Goal: Contribute content: Add original content to the website for others to see

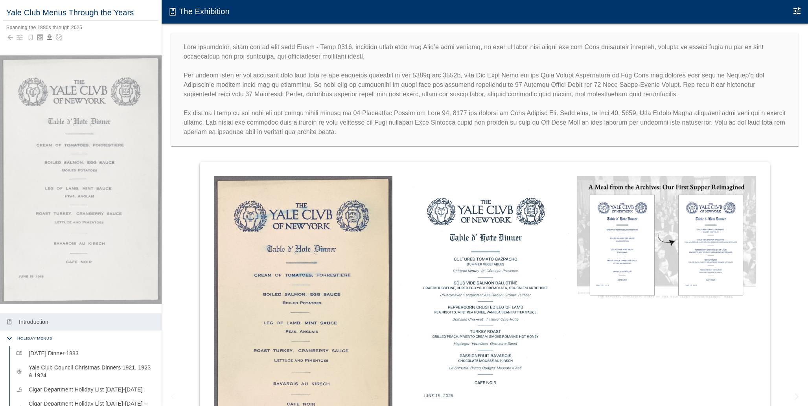
scroll to position [65, 0]
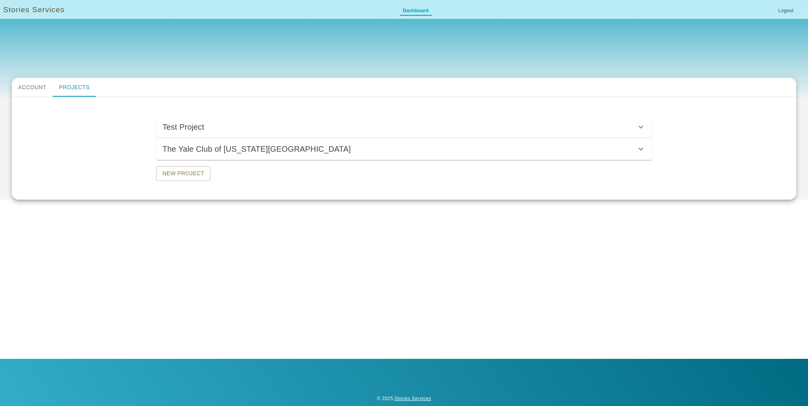
click at [271, 152] on h6 "The Yale Club of New York City" at bounding box center [256, 149] width 188 height 13
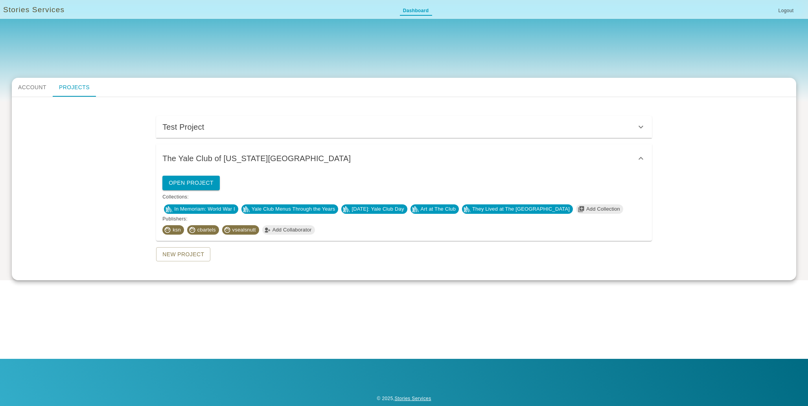
click at [307, 210] on span "Yale Club Menus Through the Years" at bounding box center [294, 209] width 90 height 8
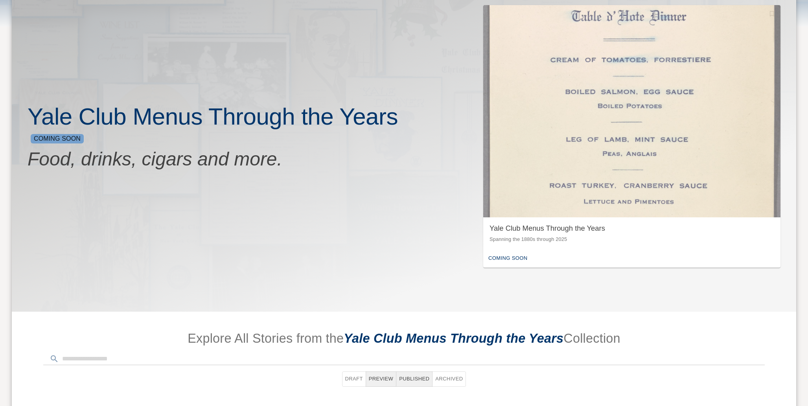
scroll to position [126, 0]
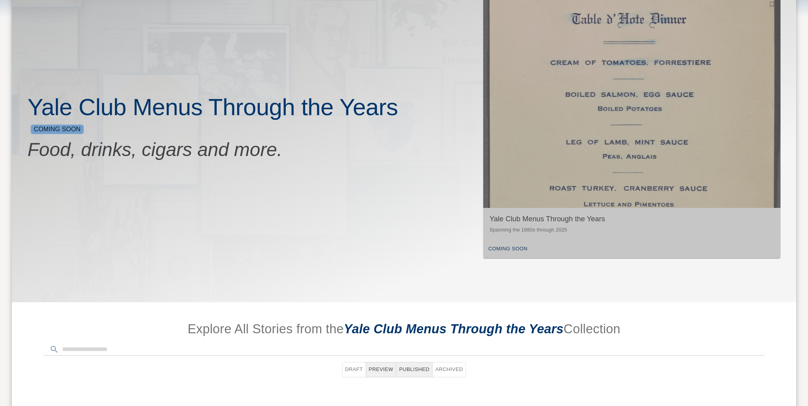
click at [539, 157] on img "button" at bounding box center [631, 102] width 297 height 212
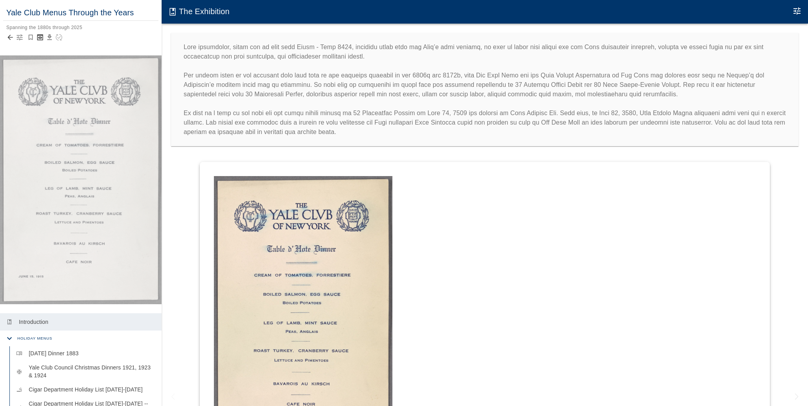
click at [17, 38] on icon "button" at bounding box center [20, 37] width 8 height 8
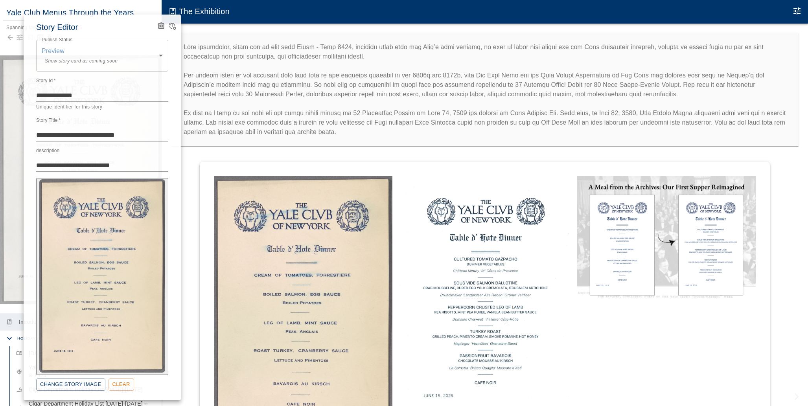
click at [172, 32] on div "**********" at bounding box center [102, 208] width 157 height 386
click at [172, 26] on icon "View Version History" at bounding box center [172, 26] width 8 height 8
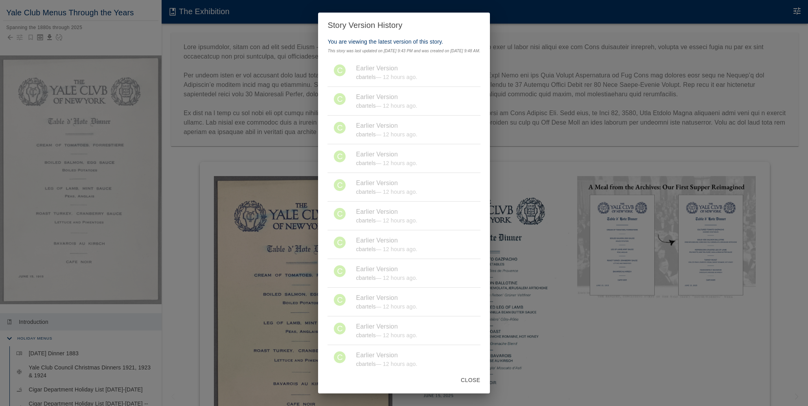
click at [547, 85] on div "Story Version History You are viewing the latest version of this story. This st…" at bounding box center [404, 203] width 808 height 406
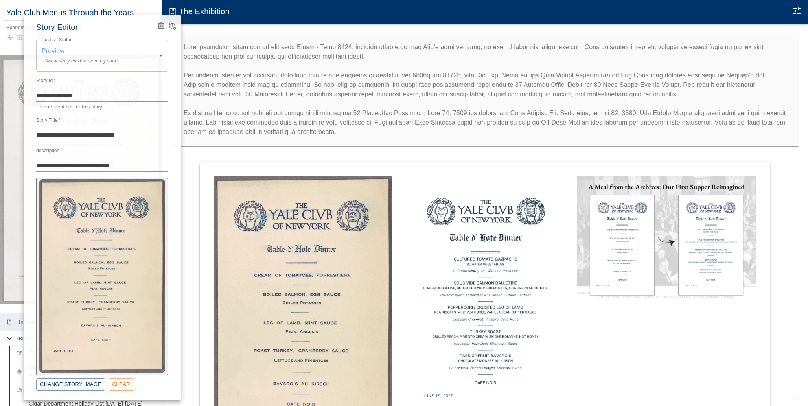
click at [547, 85] on div at bounding box center [404, 203] width 808 height 406
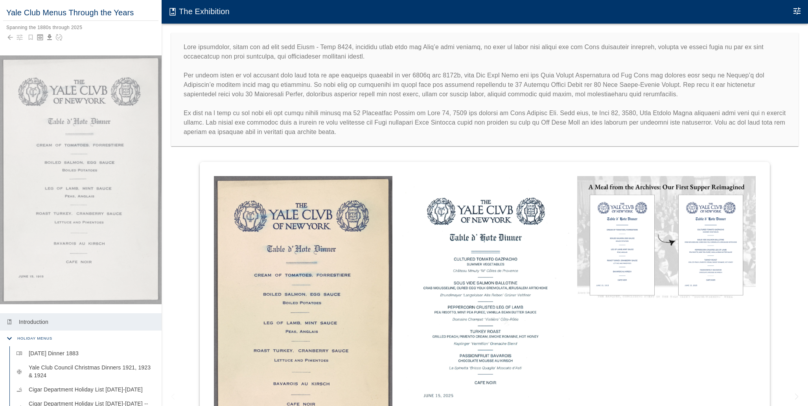
click at [200, 197] on div at bounding box center [485, 317] width 571 height 310
